Goal: Information Seeking & Learning: Learn about a topic

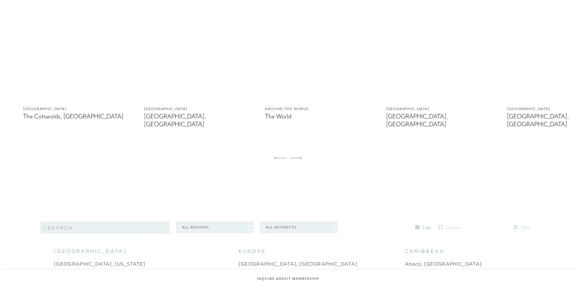
scroll to position [386, 0]
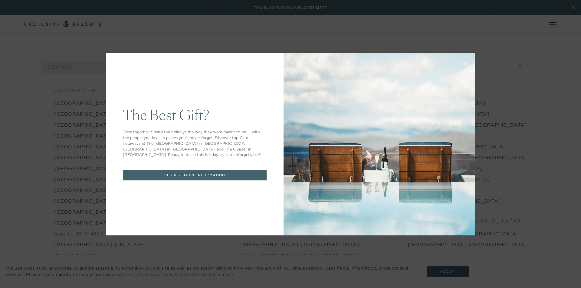
click at [464, 62] on icon at bounding box center [465, 63] width 4 height 4
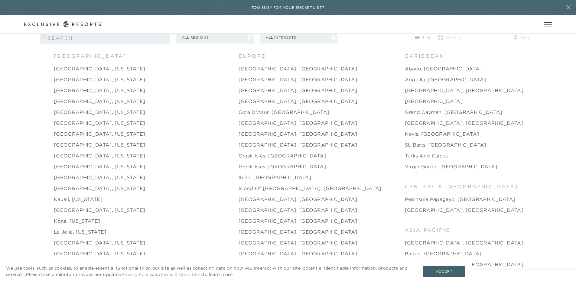
scroll to position [675, 0]
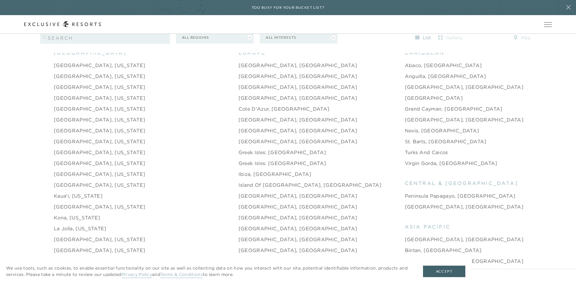
click at [76, 247] on link "[GEOGRAPHIC_DATA], [US_STATE]" at bounding box center [99, 250] width 91 height 7
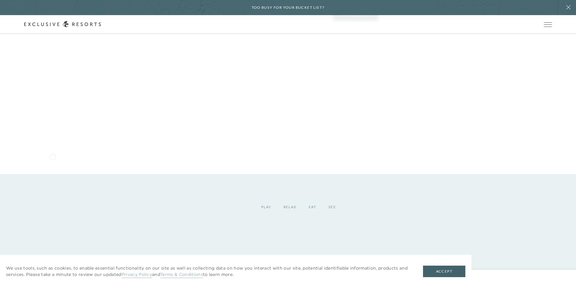
scroll to position [733, 0]
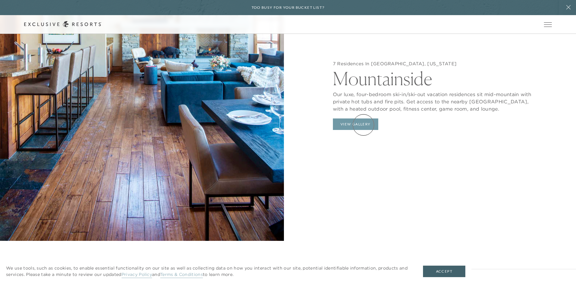
click at [364, 125] on button "View Gallery" at bounding box center [355, 124] width 45 height 11
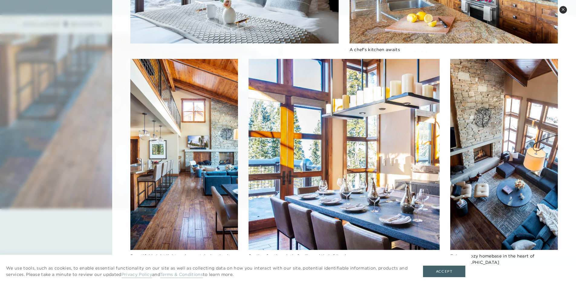
scroll to position [771, 0]
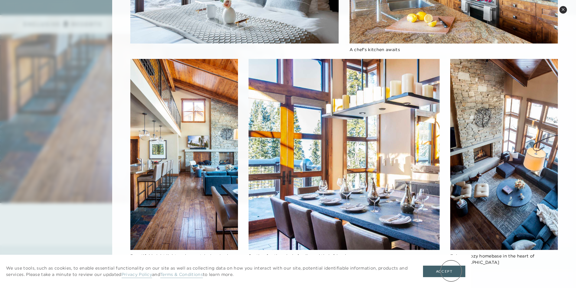
click at [451, 271] on button "Accept" at bounding box center [444, 271] width 42 height 11
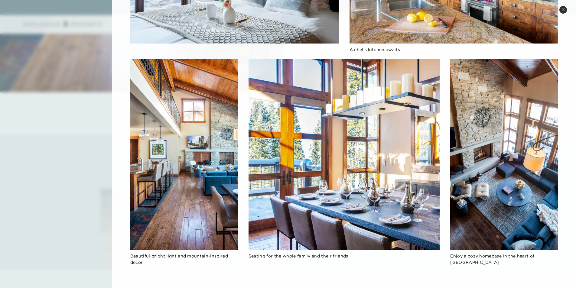
scroll to position [885, 0]
click at [424, 269] on div "Seating for the whole family and their friends" at bounding box center [344, 165] width 191 height 213
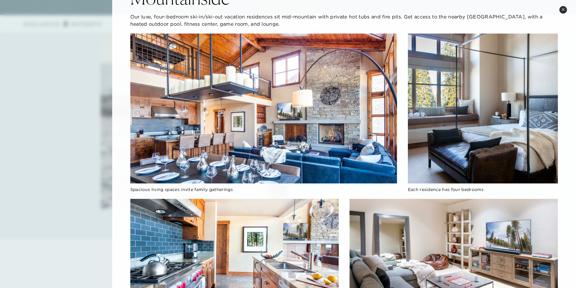
scroll to position [0, 0]
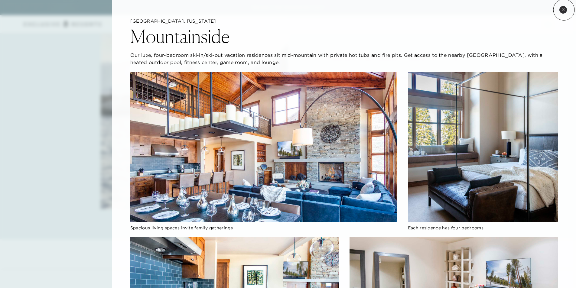
click at [564, 10] on icon at bounding box center [563, 9] width 3 height 3
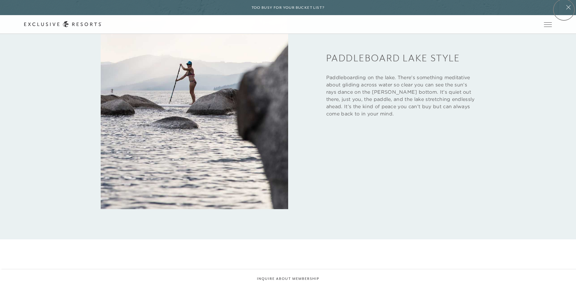
scroll to position [715, 0]
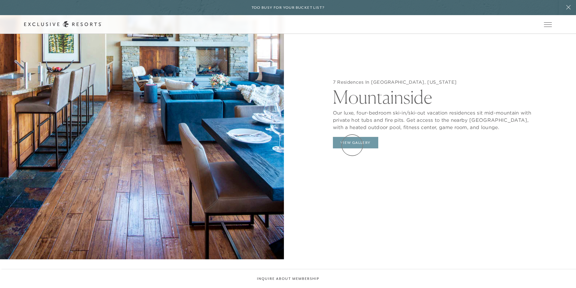
click at [352, 145] on button "View Gallery" at bounding box center [355, 142] width 45 height 11
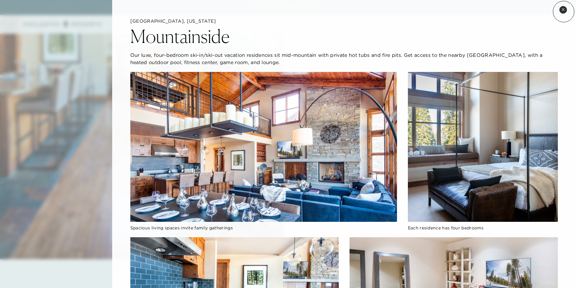
click at [564, 11] on button "Close quickview" at bounding box center [563, 10] width 8 height 8
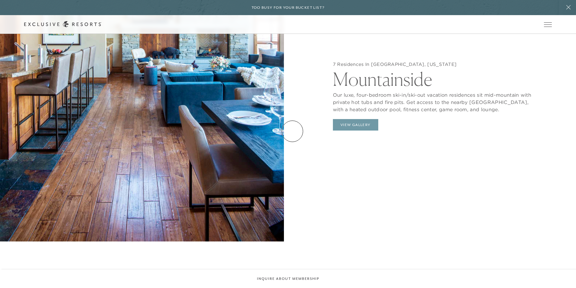
scroll to position [620, 0]
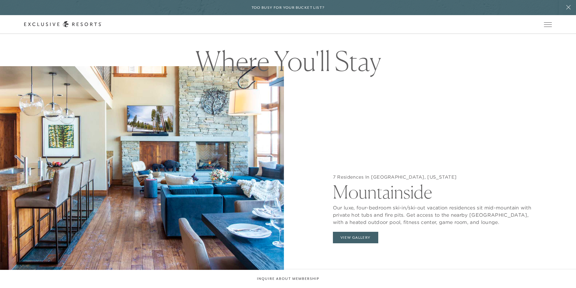
click at [223, 171] on img at bounding box center [142, 210] width 284 height 288
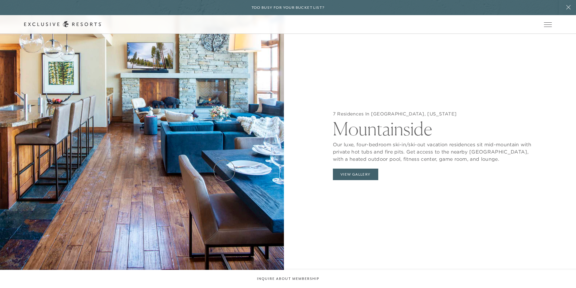
scroll to position [696, 0]
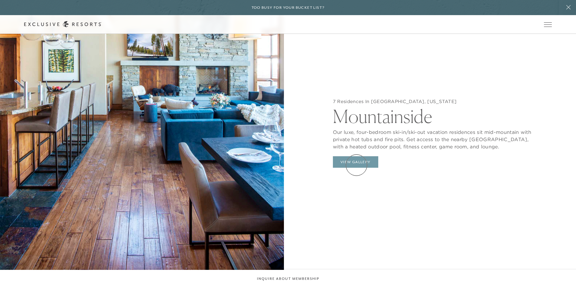
click at [357, 165] on button "View Gallery" at bounding box center [355, 161] width 45 height 11
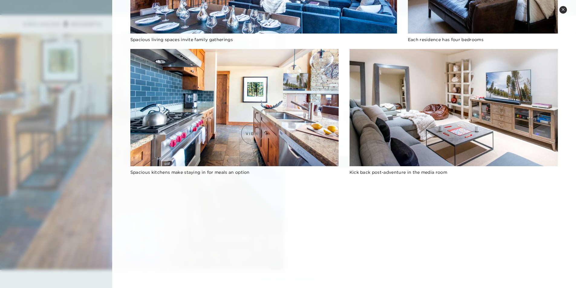
scroll to position [0, 0]
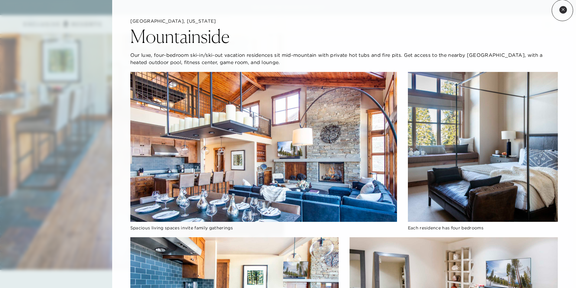
click at [562, 10] on icon at bounding box center [563, 9] width 2 height 2
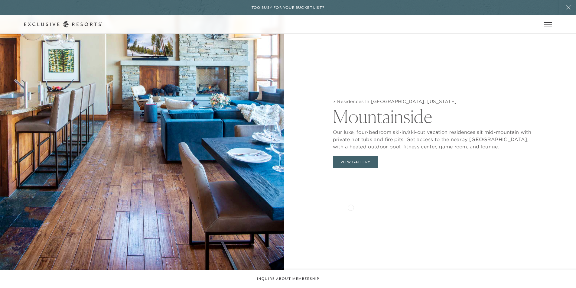
click at [351, 205] on div "7 Residences In [GEOGRAPHIC_DATA], [US_STATE][GEOGRAPHIC_DATA] Our luxe, four-b…" at bounding box center [434, 135] width 284 height 288
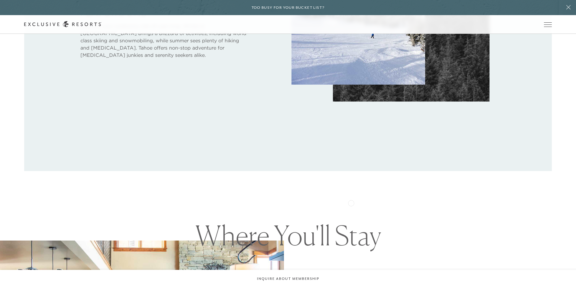
scroll to position [628, 0]
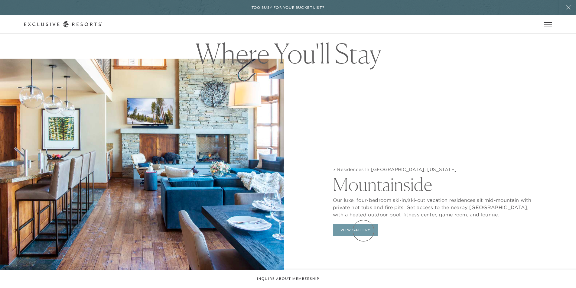
click at [364, 231] on button "View Gallery" at bounding box center [355, 229] width 45 height 11
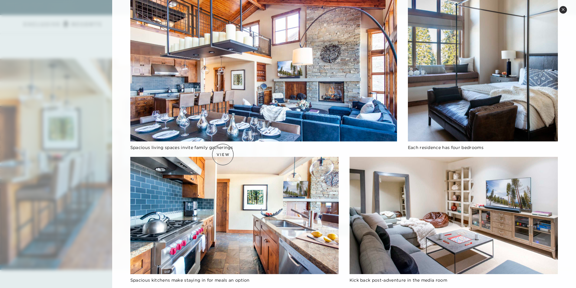
scroll to position [0, 0]
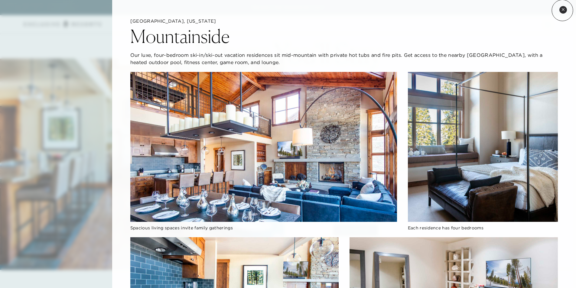
click at [562, 10] on icon at bounding box center [563, 9] width 2 height 2
